Goal: Task Accomplishment & Management: Manage account settings

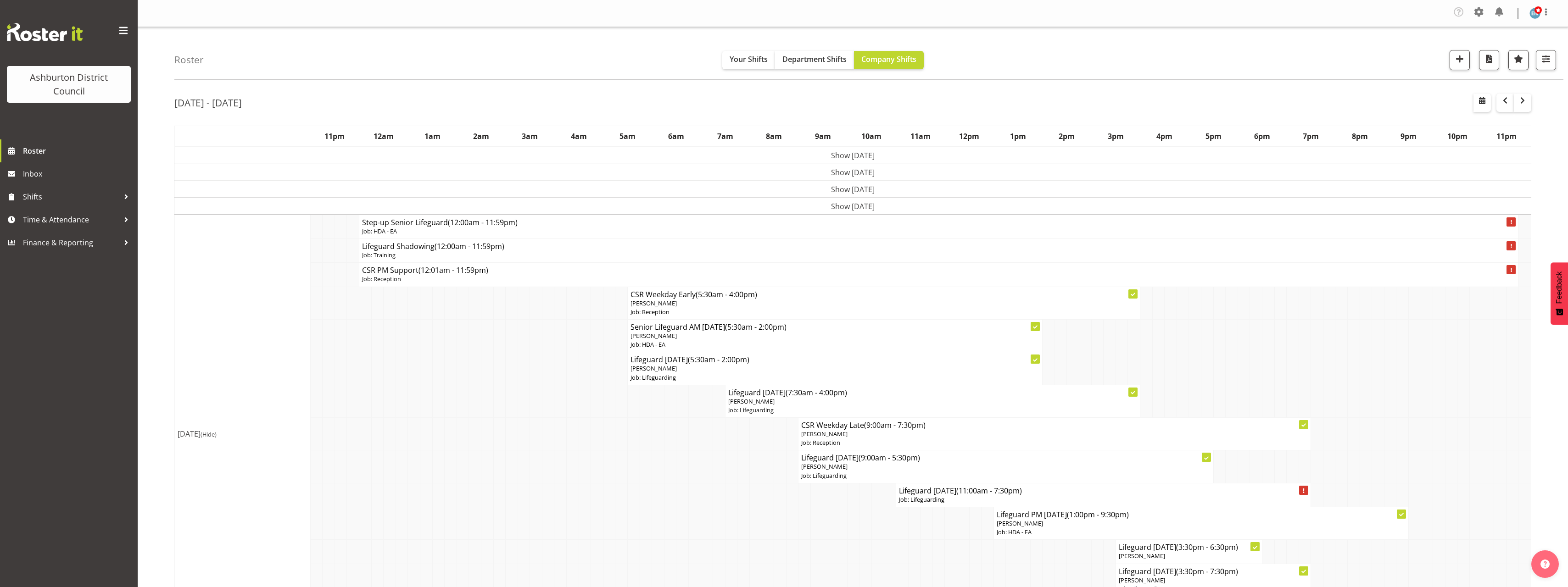
click at [1478, 16] on span at bounding box center [1479, 12] width 15 height 15
click at [1413, 102] on link "Employees" at bounding box center [1423, 102] width 127 height 16
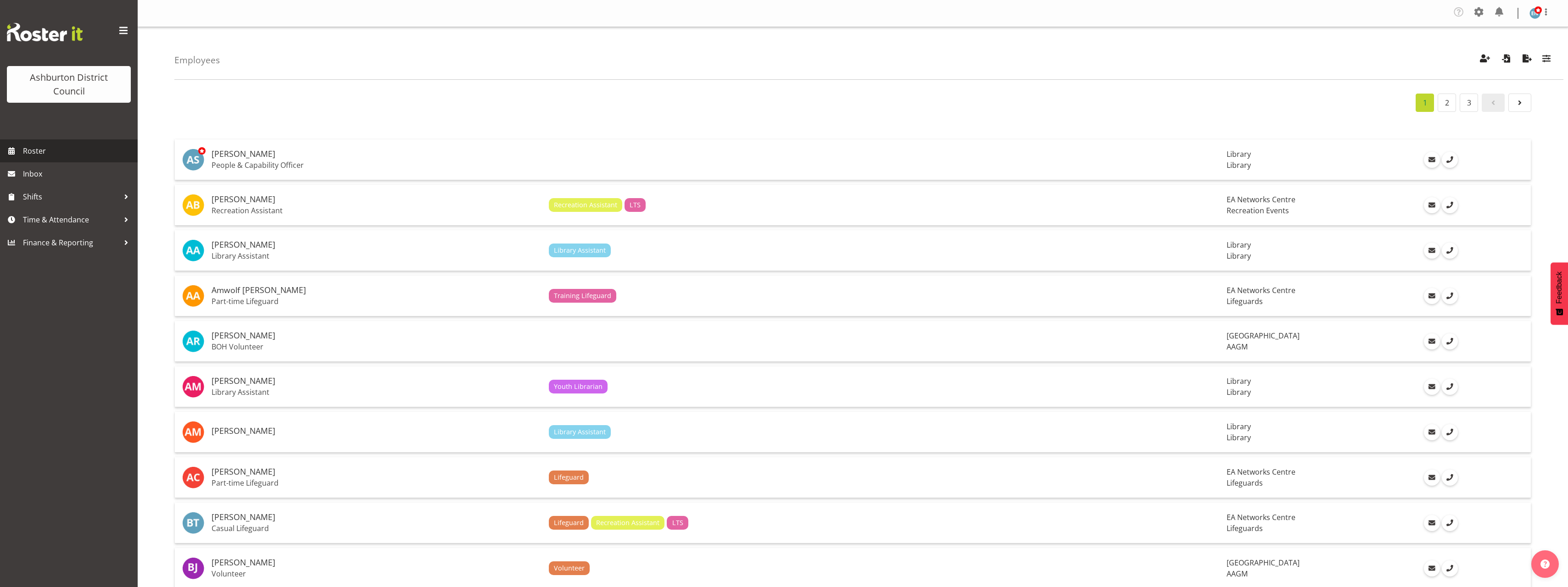
click at [57, 150] on span "Roster" at bounding box center [78, 151] width 110 height 14
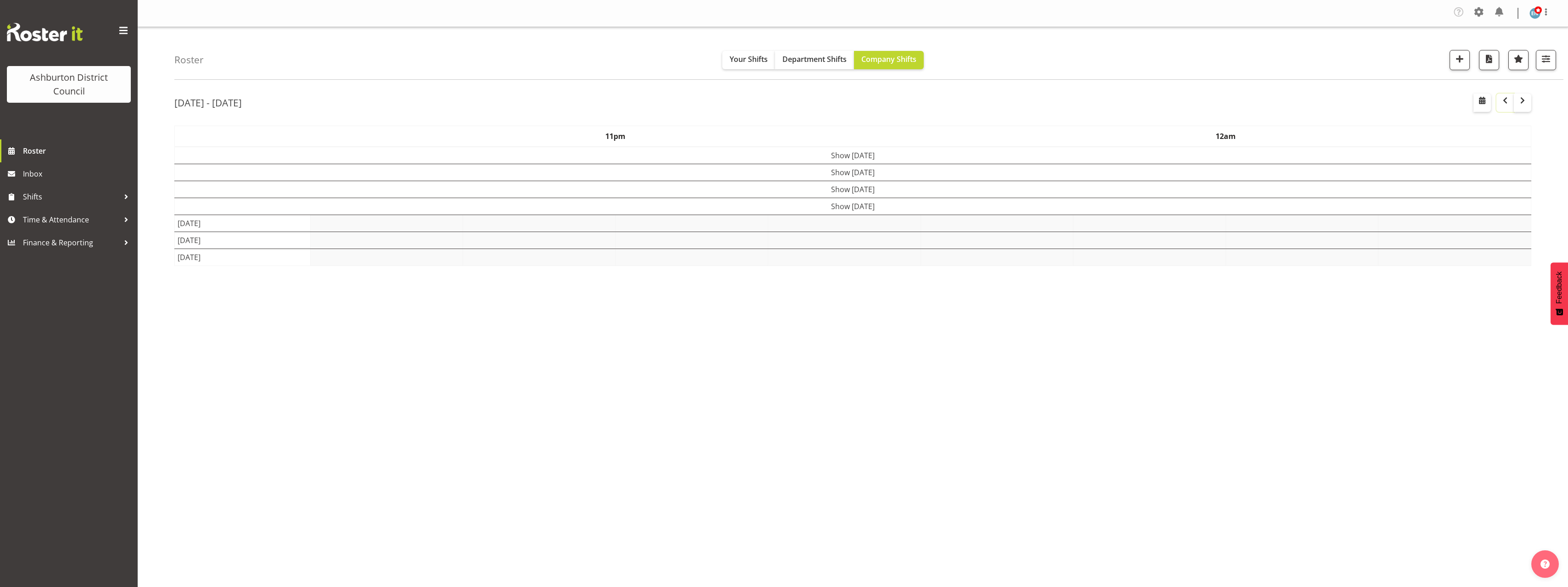
click at [1506, 103] on span "button" at bounding box center [1505, 100] width 11 height 11
click at [167, 400] on div "Roster Your Shifts Department Shifts Company Shifts 1 Locations Clear Art Galle…" at bounding box center [853, 240] width 1430 height 426
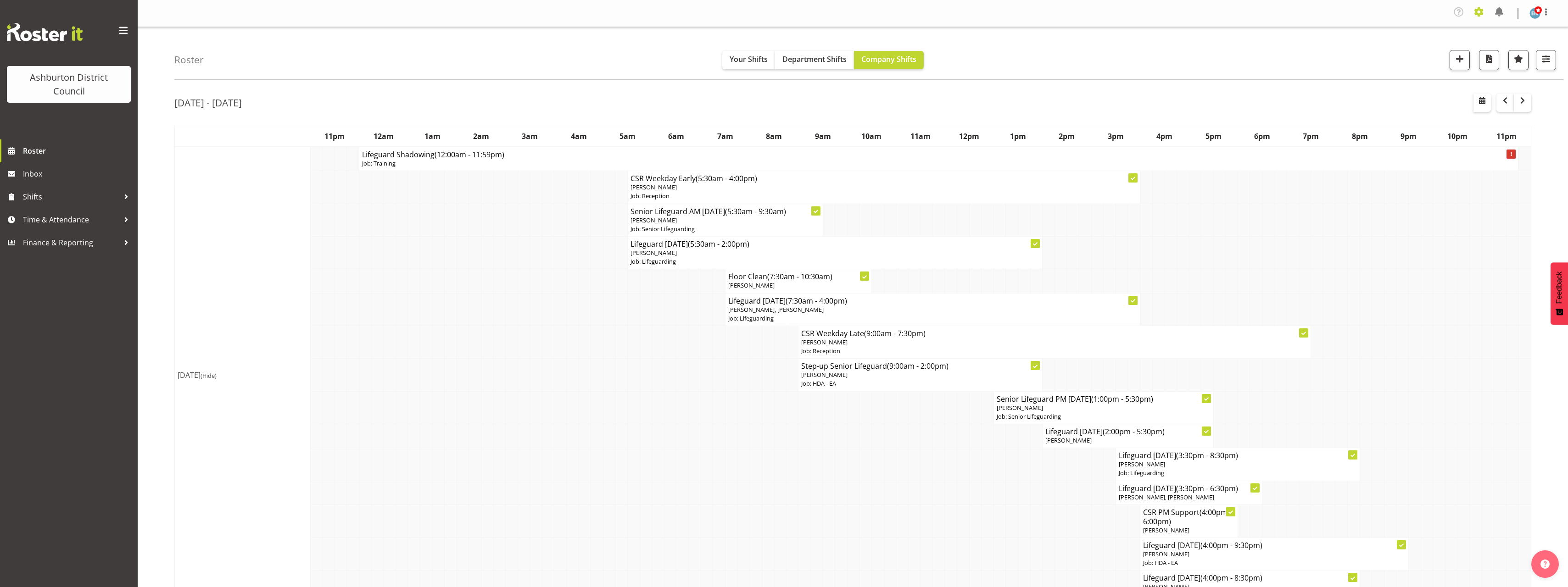
click at [1482, 12] on span at bounding box center [1479, 12] width 15 height 15
click at [1419, 106] on link "Employees" at bounding box center [1423, 102] width 127 height 16
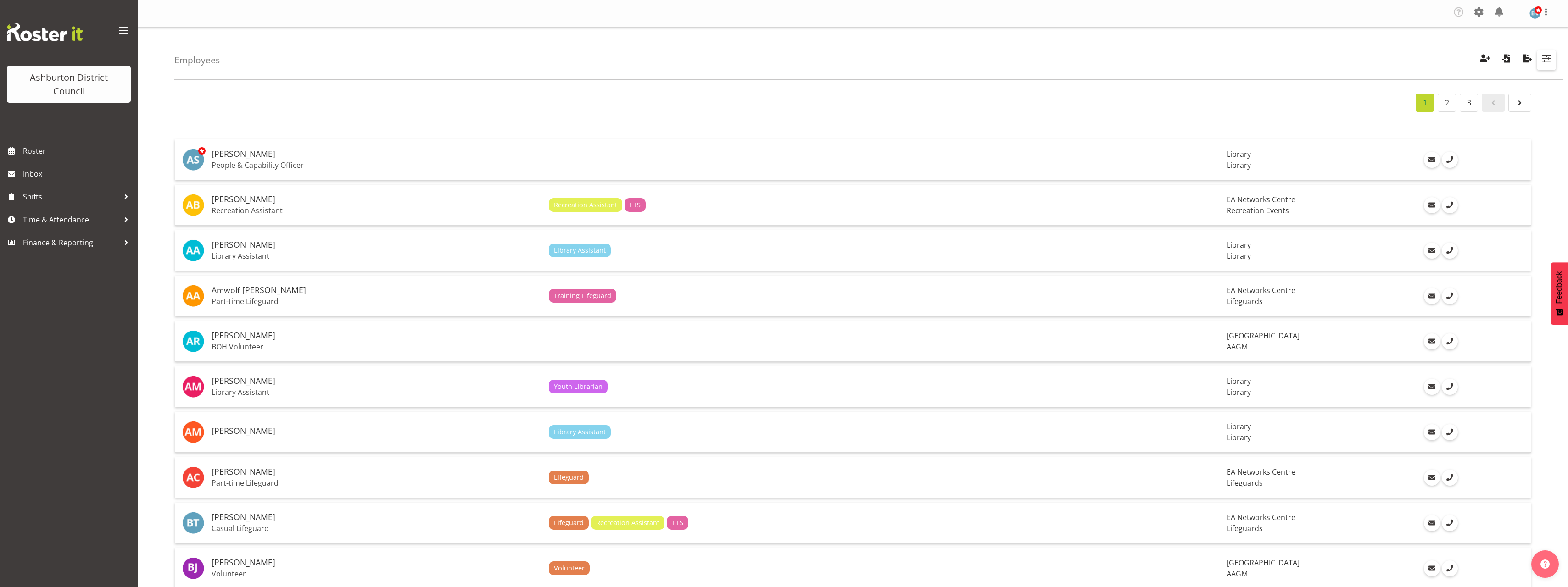
click at [1549, 61] on span "button" at bounding box center [1547, 58] width 12 height 12
click at [1491, 127] on input "text" at bounding box center [1487, 125] width 123 height 18
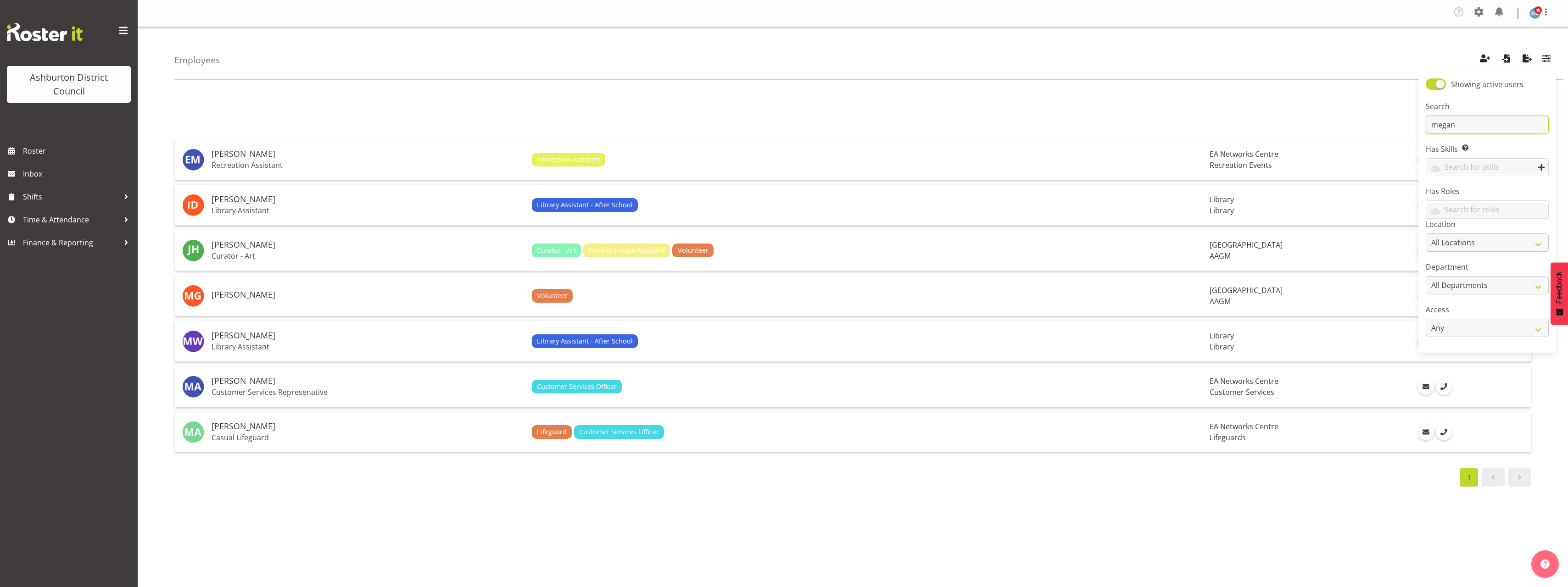
type input "megan"
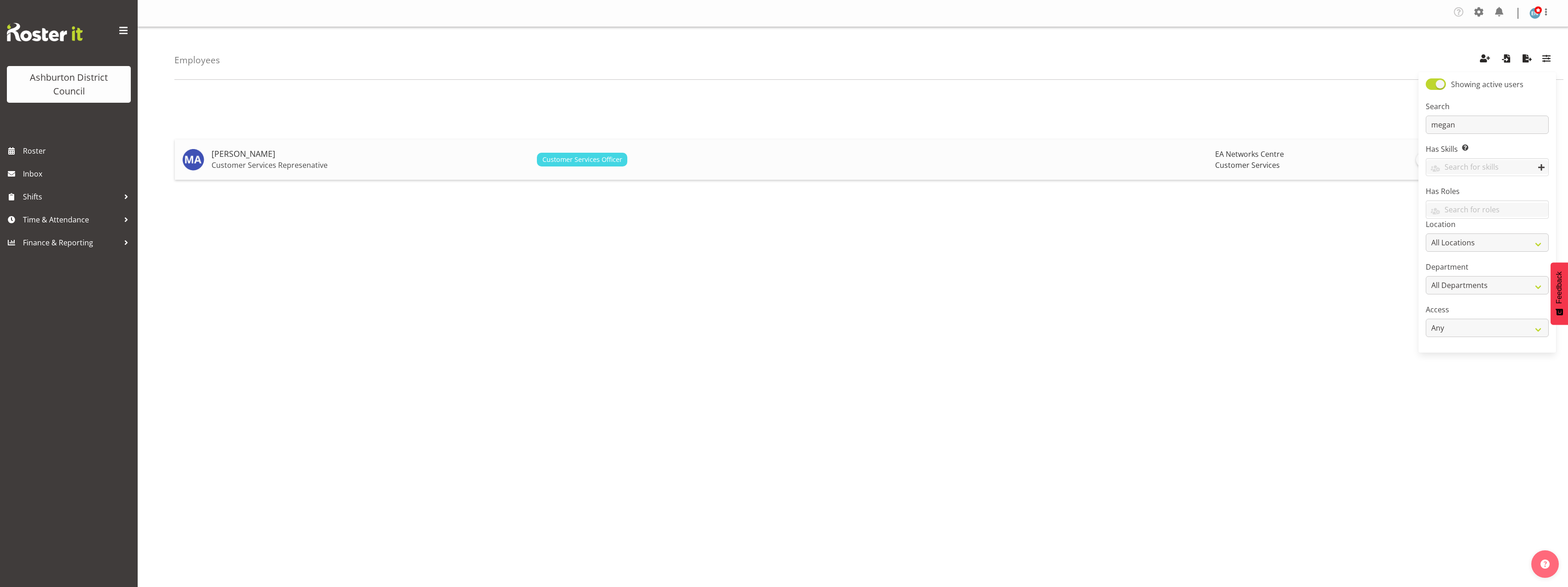
click at [861, 167] on td "Customer Services Officer" at bounding box center [872, 159] width 678 height 40
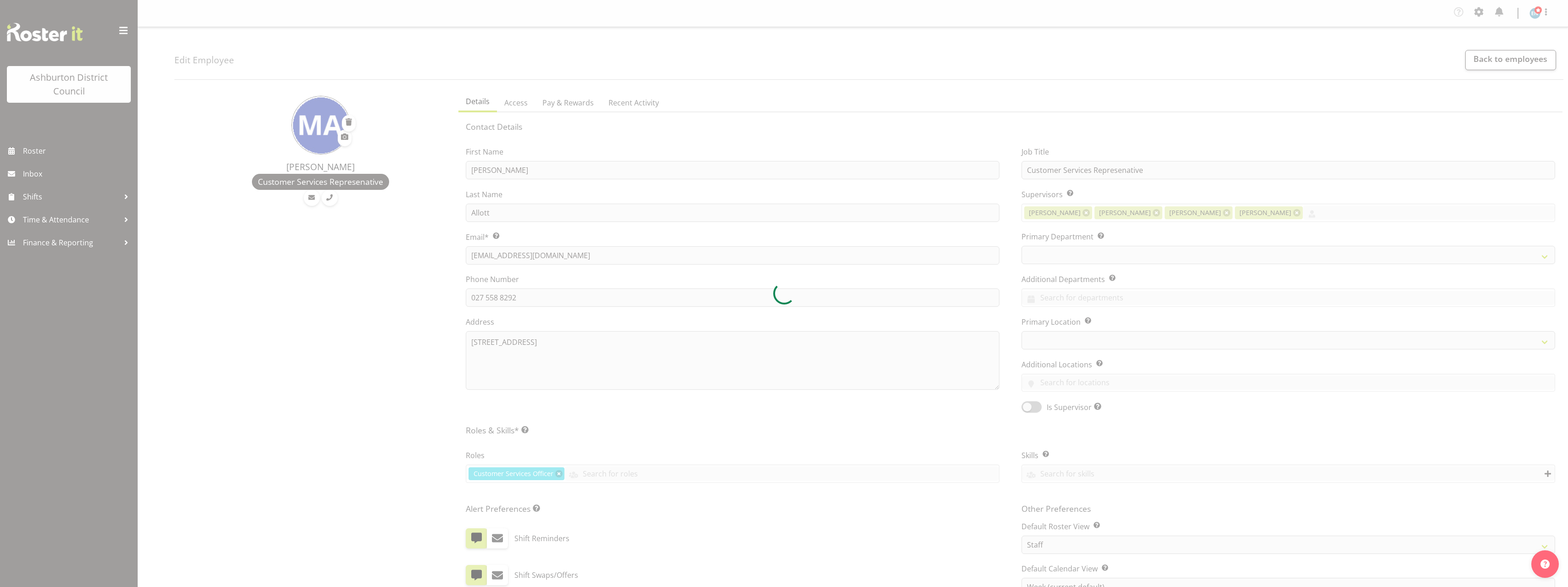
select select "TimelineWeek"
select select "82"
select select "64"
